Goal: Transaction & Acquisition: Purchase product/service

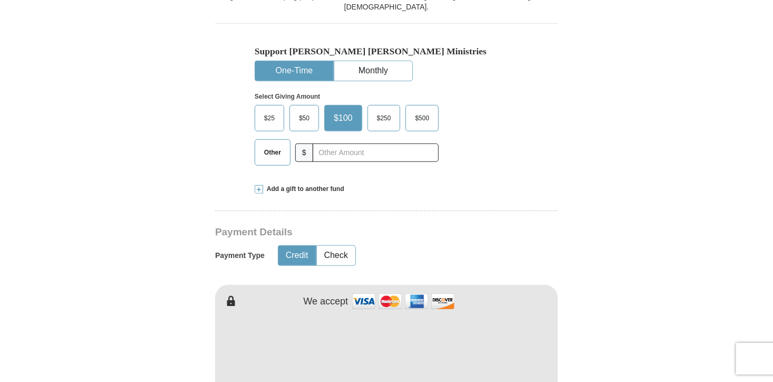
scroll to position [316, 0]
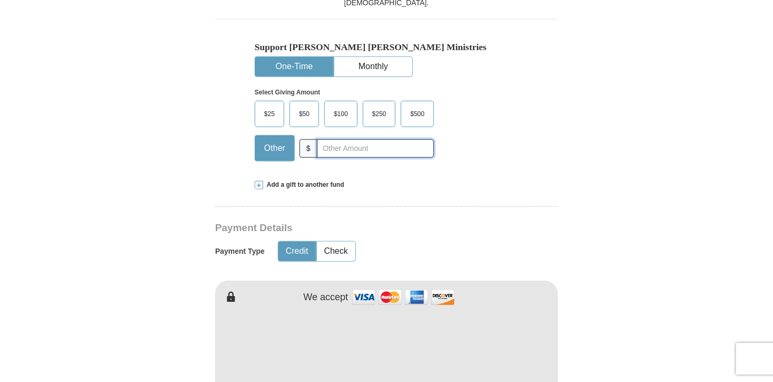
click at [339, 149] on input "text" at bounding box center [375, 148] width 117 height 18
type input "7.00"
type input "[PERSON_NAME]"
type input "[EMAIL_ADDRESS][DOMAIN_NAME]"
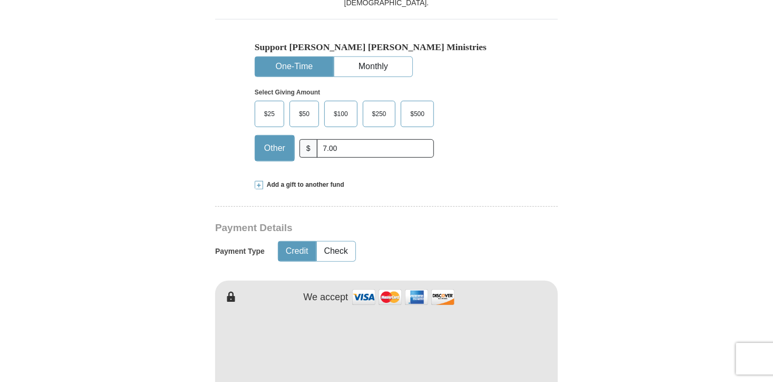
type input "[STREET_ADDRESS]"
type input "STREETSBORO"
select select "OH"
type input "44241"
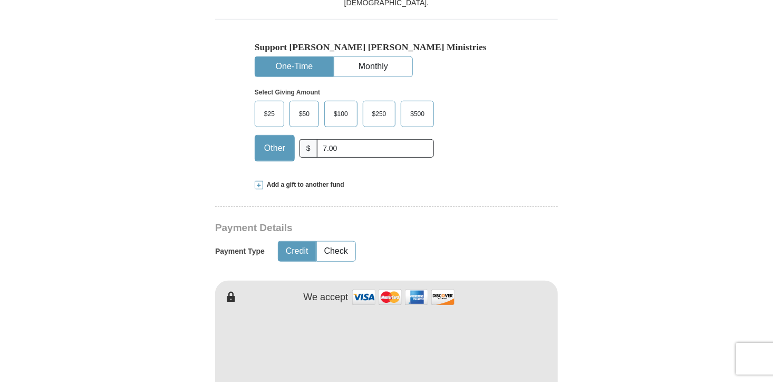
type input "2162554347"
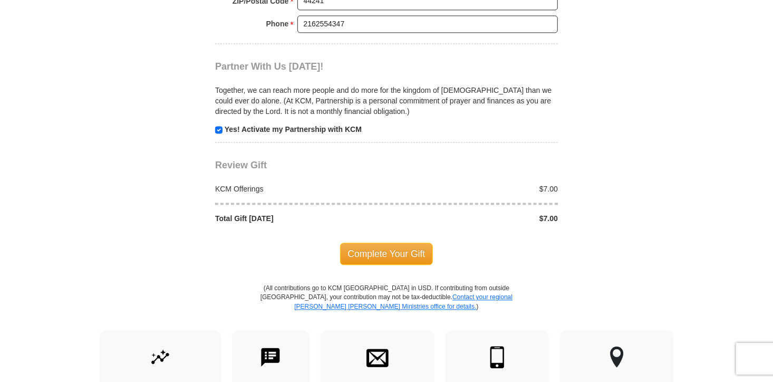
scroll to position [1055, 0]
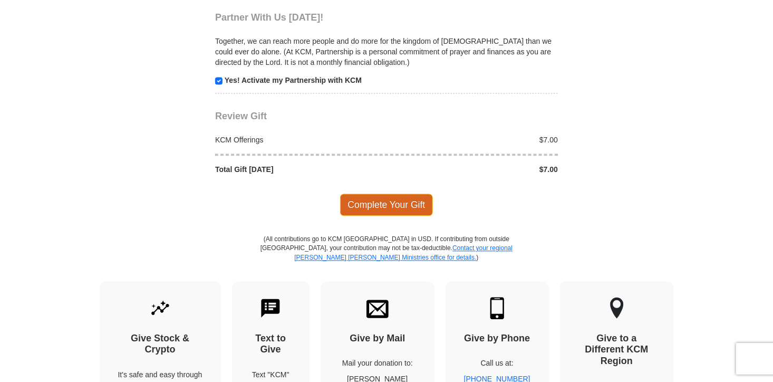
click at [390, 202] on span "Complete Your Gift" at bounding box center [386, 205] width 93 height 22
